Goal: Transaction & Acquisition: Purchase product/service

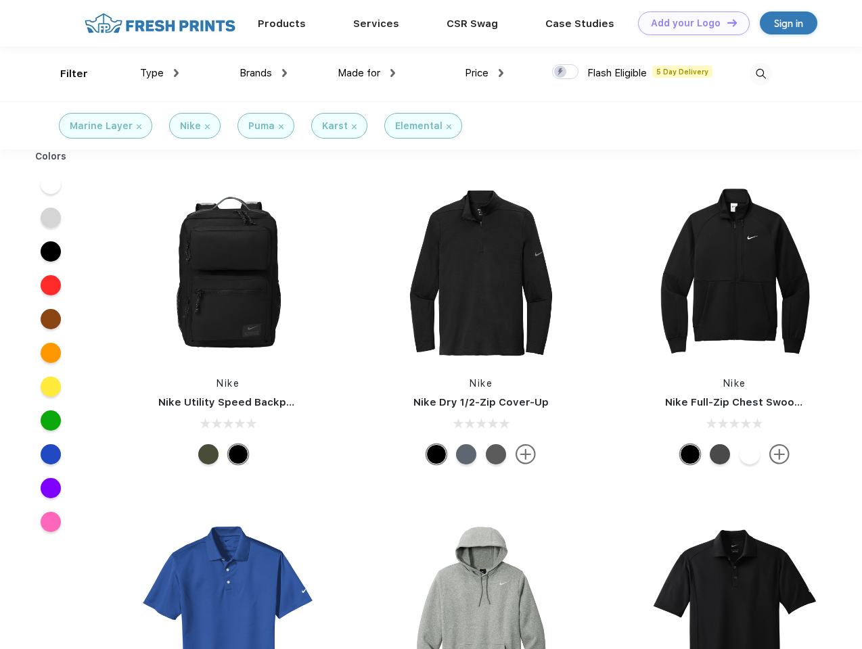
click at [689, 23] on link "Add your Logo Design Tool" at bounding box center [694, 23] width 112 height 24
click at [0, 0] on div "Design Tool" at bounding box center [0, 0] width 0 height 0
click at [726, 22] on link "Add your Logo Design Tool" at bounding box center [694, 23] width 112 height 24
click at [65, 74] on div "Filter" at bounding box center [74, 74] width 28 height 16
click at [160, 73] on span "Type" at bounding box center [152, 73] width 24 height 12
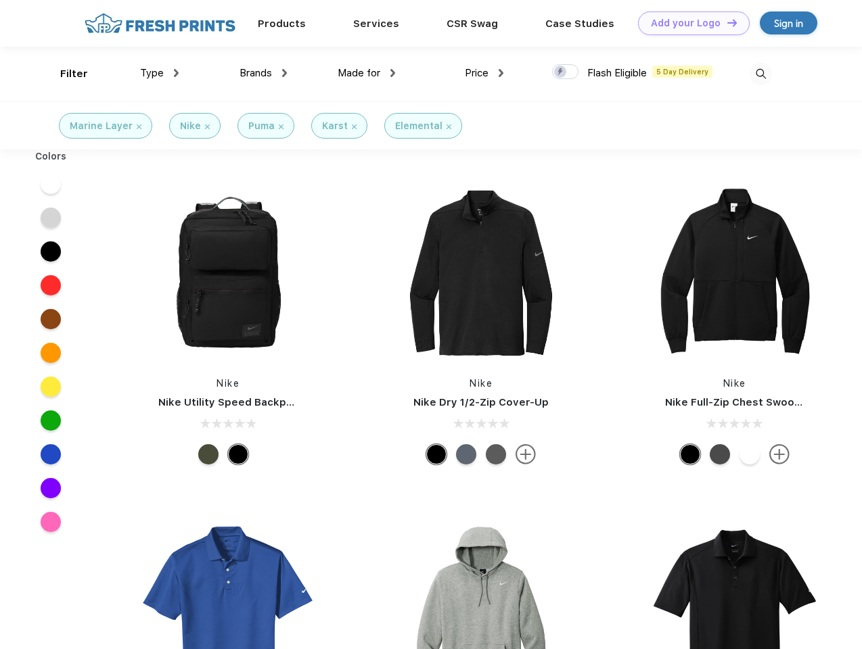
click at [263, 73] on span "Brands" at bounding box center [255, 73] width 32 height 12
click at [367, 73] on span "Made for" at bounding box center [358, 73] width 43 height 12
click at [484, 73] on span "Price" at bounding box center [477, 73] width 24 height 12
click at [565, 72] on div at bounding box center [565, 71] width 26 height 15
click at [561, 72] on input "checkbox" at bounding box center [556, 68] width 9 height 9
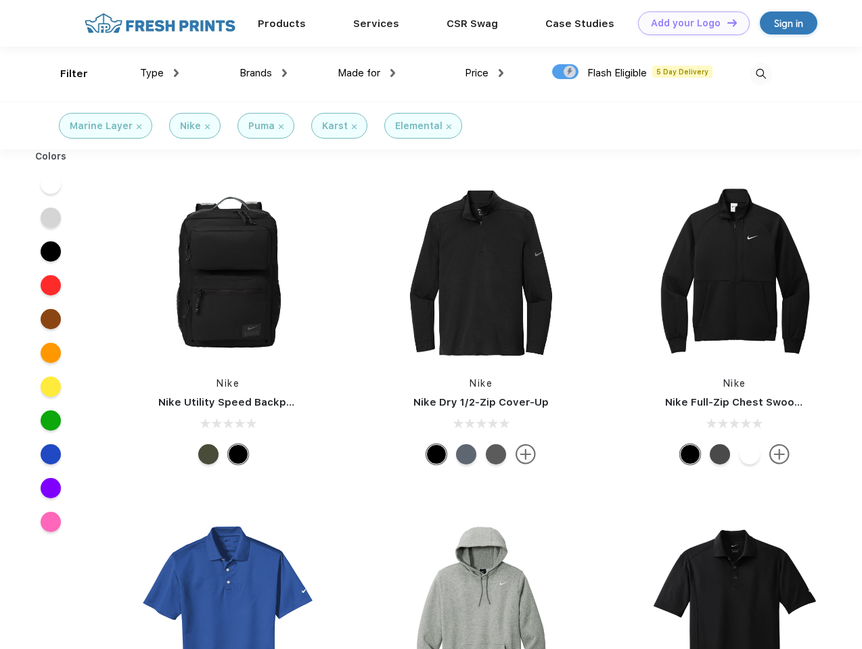
click at [760, 74] on img at bounding box center [760, 74] width 22 height 22
